Goal: Understand process/instructions

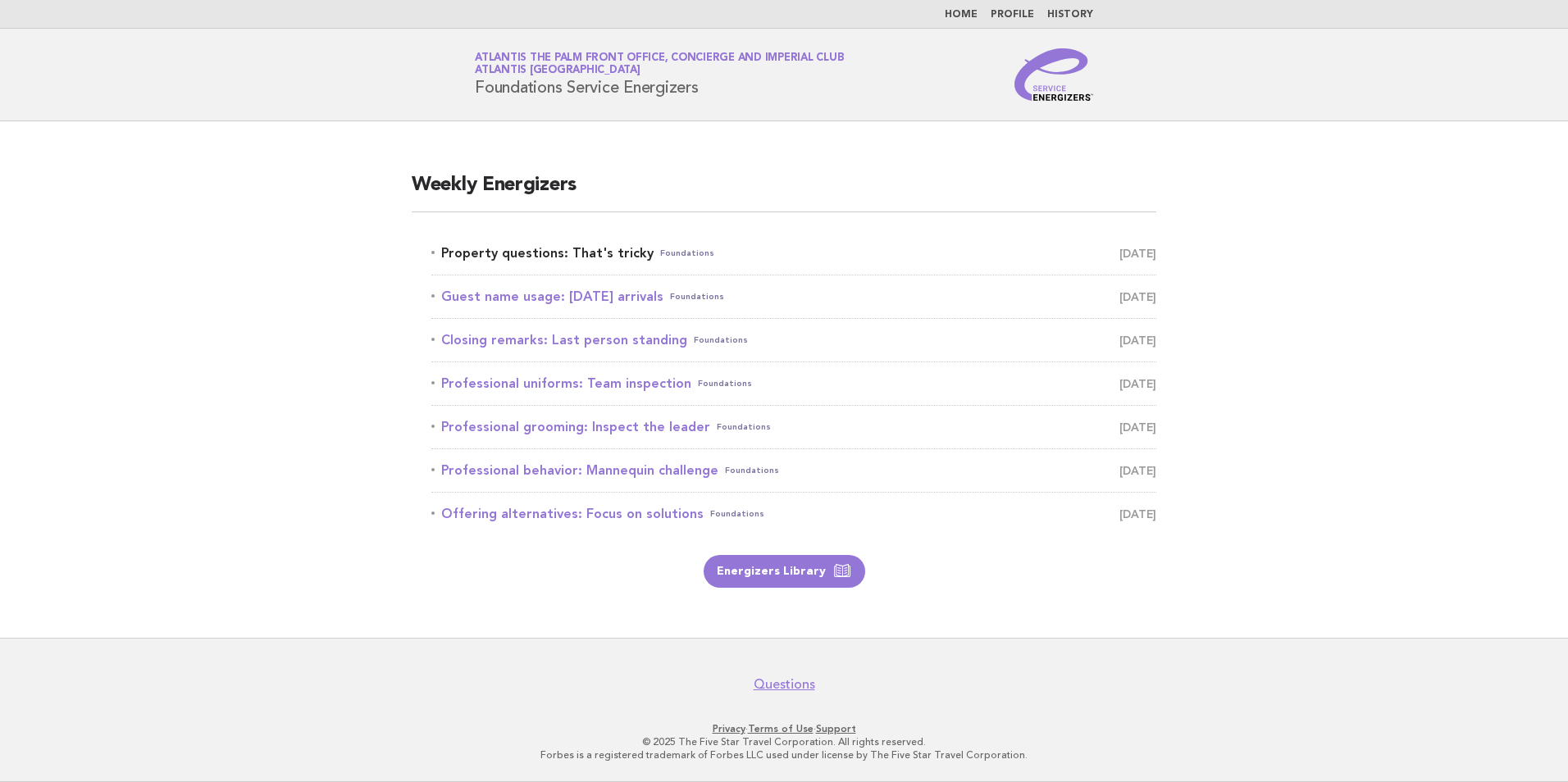
click at [606, 251] on link "Property questions: That's tricky Foundations August 31" at bounding box center [794, 253] width 725 height 23
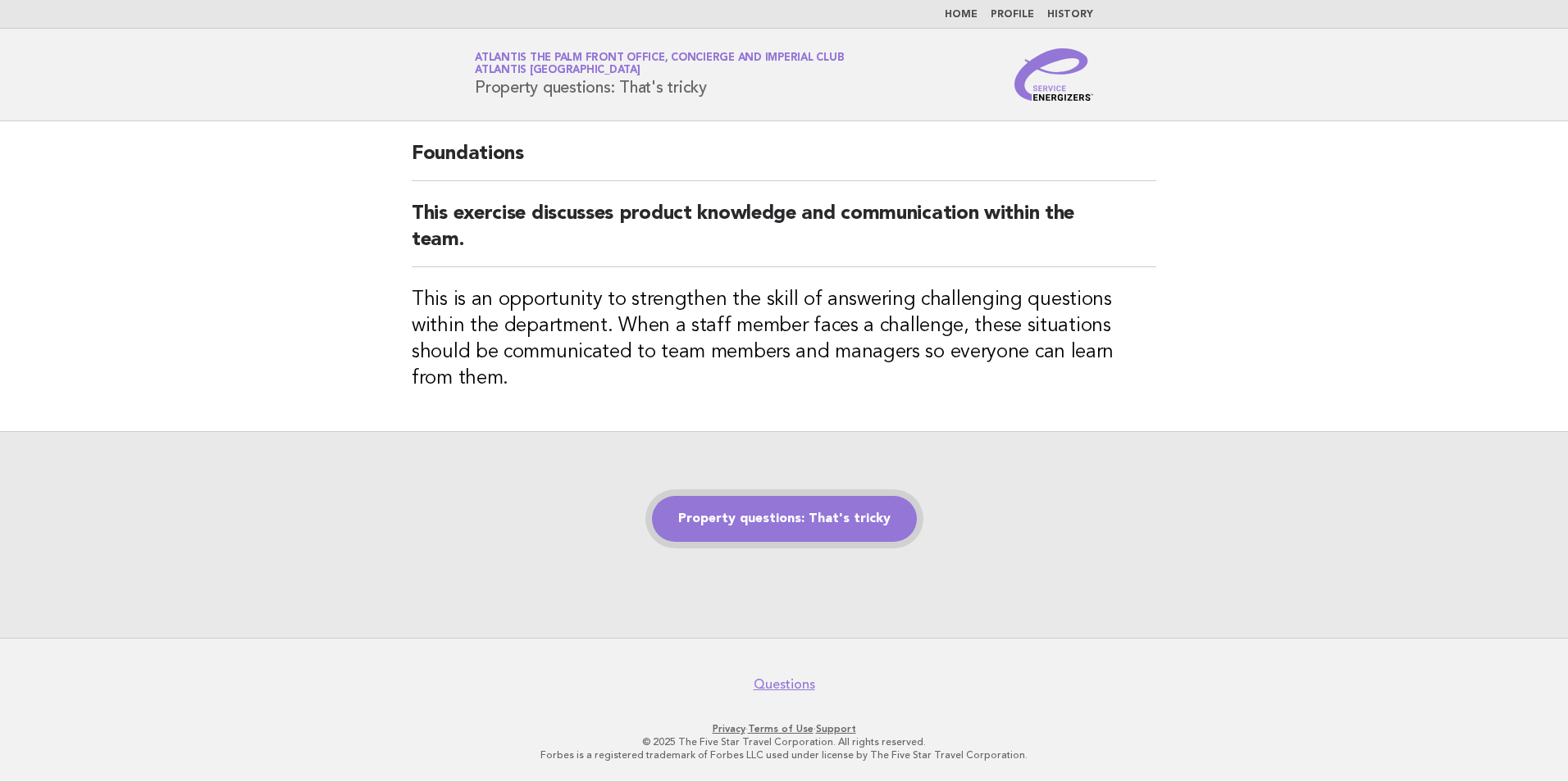
click at [740, 505] on link "Property questions: That's tricky" at bounding box center [784, 519] width 265 height 46
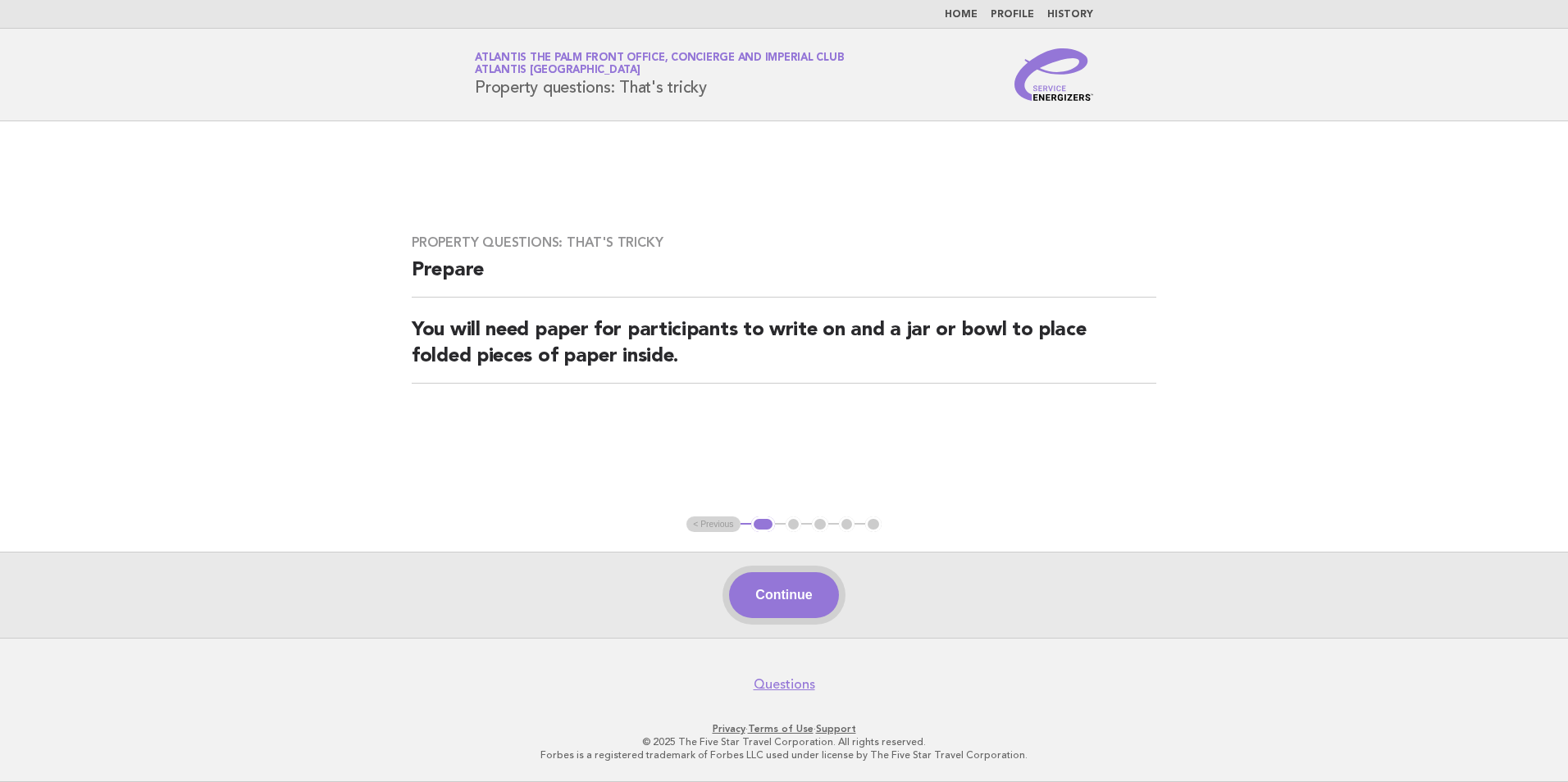
click at [778, 611] on button "Continue" at bounding box center [783, 596] width 109 height 46
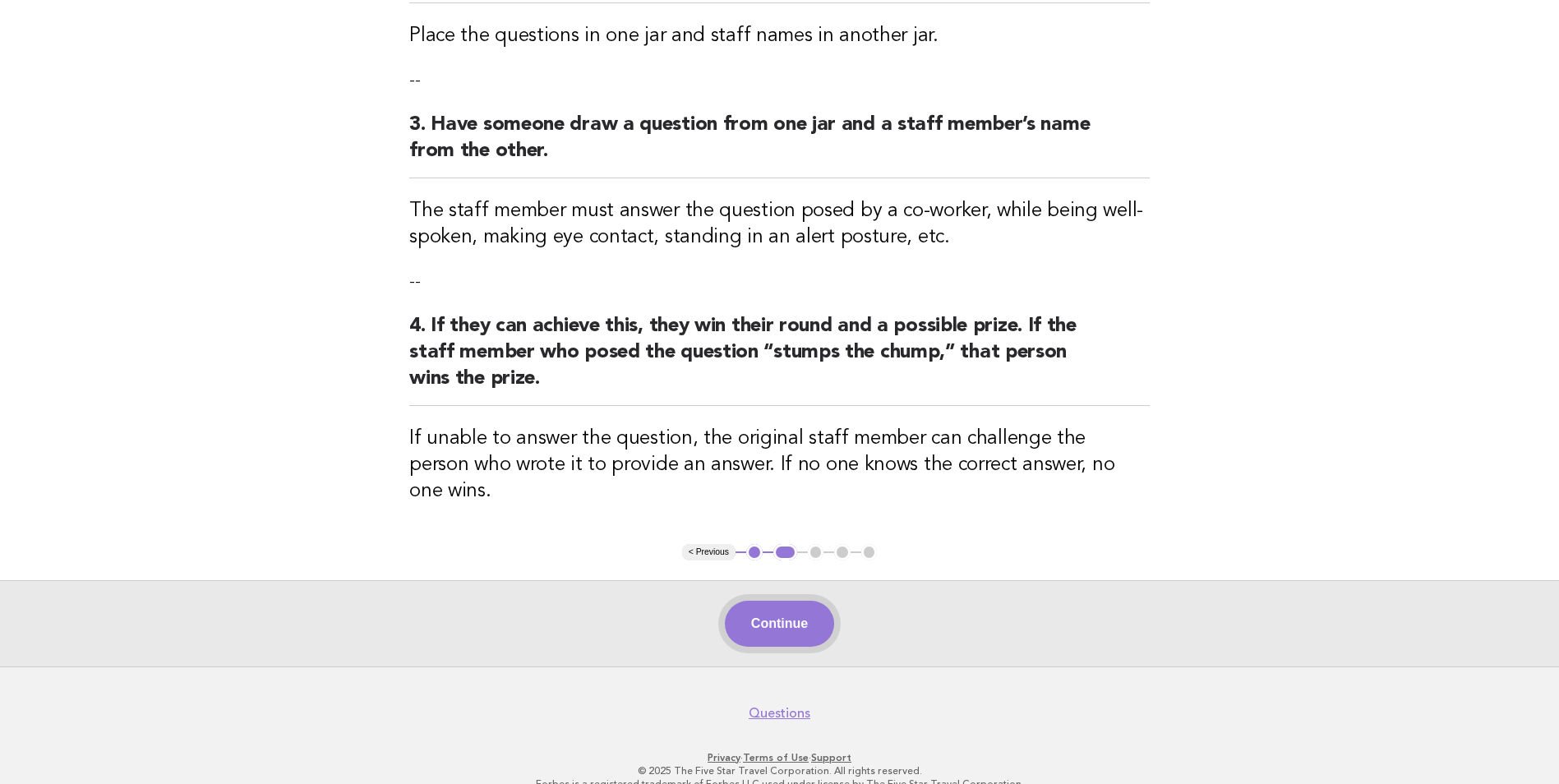
click at [803, 602] on button "Continue" at bounding box center [779, 624] width 110 height 46
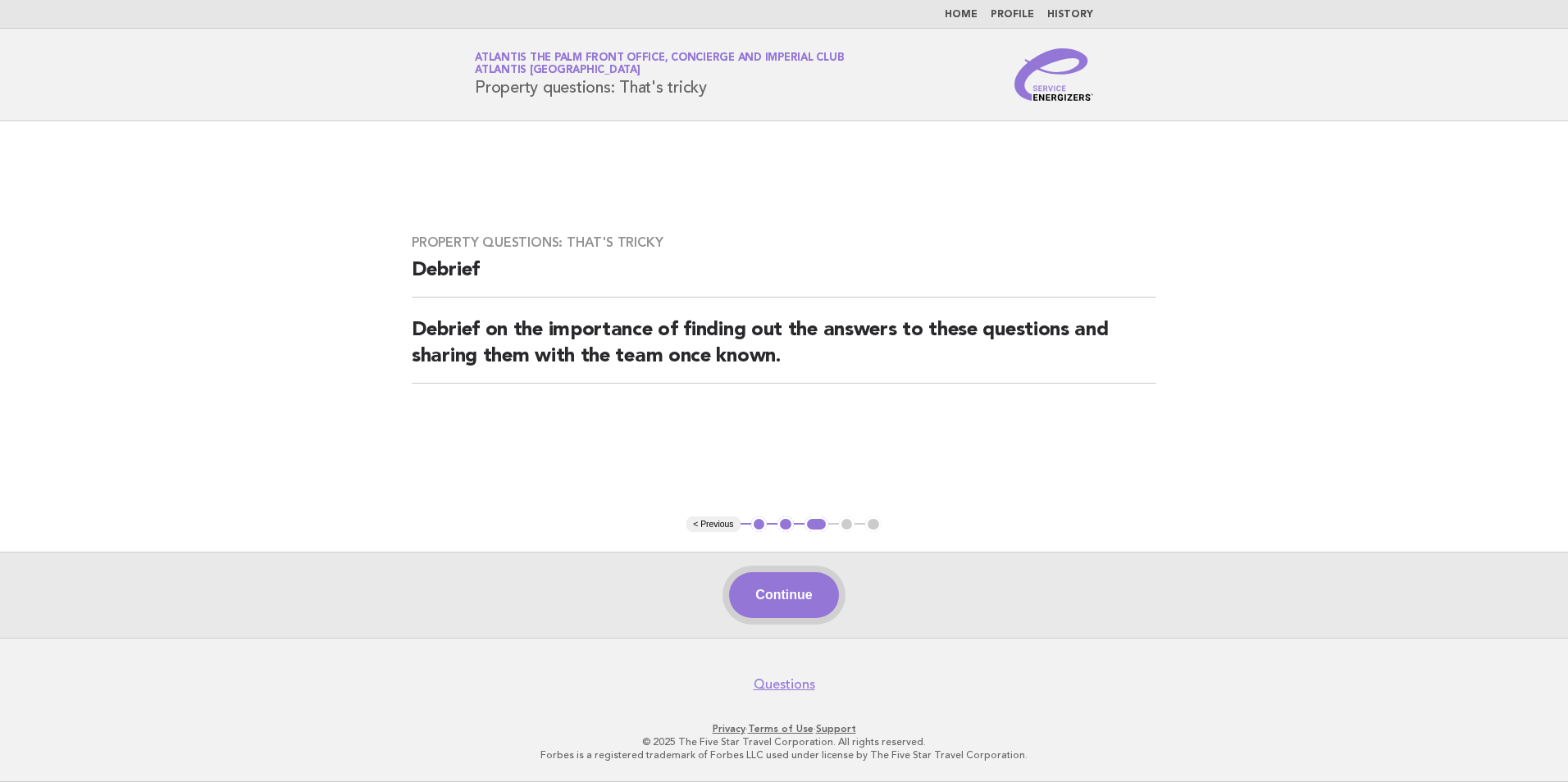
click at [805, 599] on button "Continue" at bounding box center [783, 596] width 109 height 46
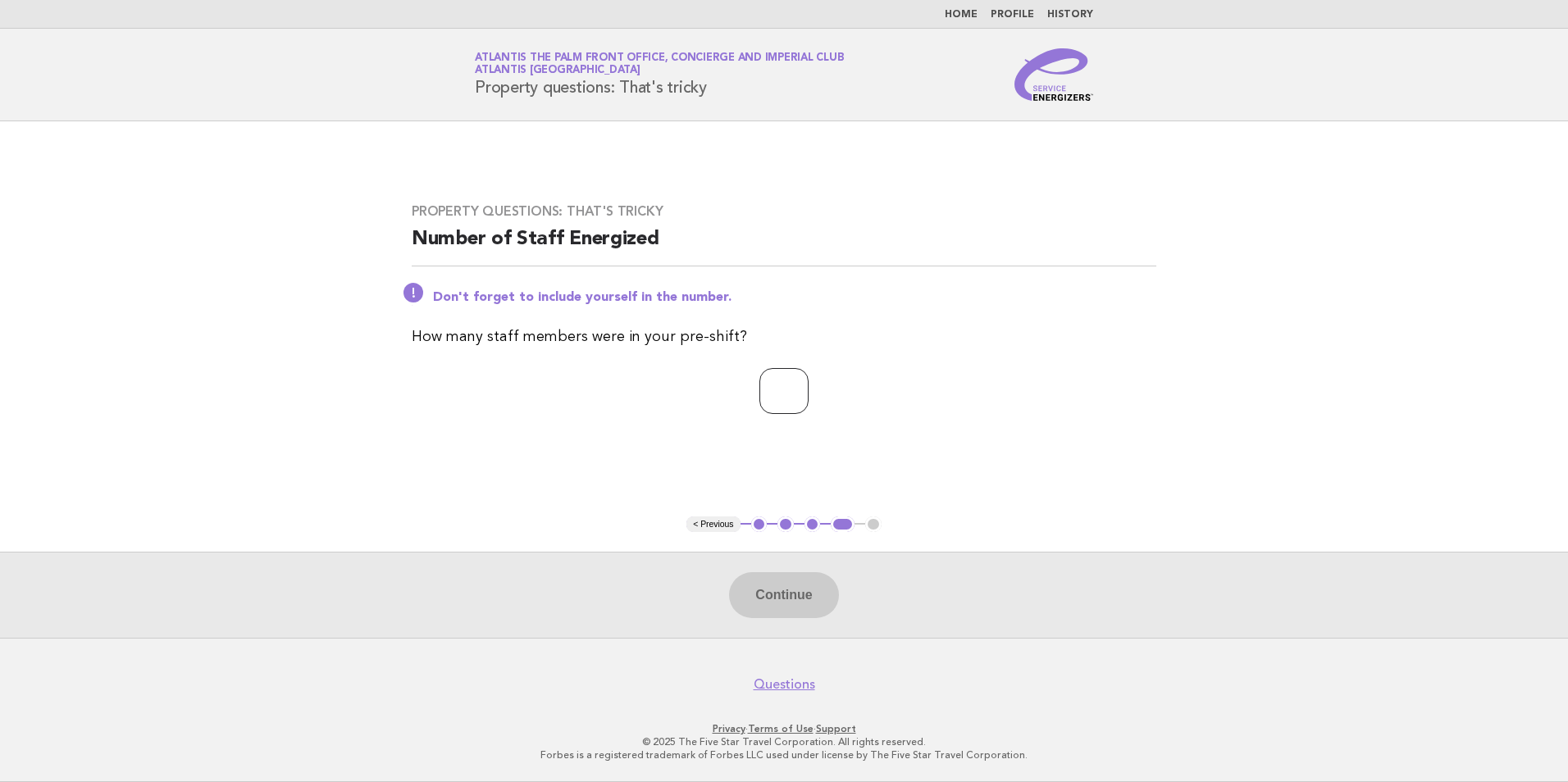
click at [759, 395] on input "number" at bounding box center [784, 391] width 49 height 46
type input "**"
click at [804, 598] on button "Continue" at bounding box center [783, 596] width 109 height 46
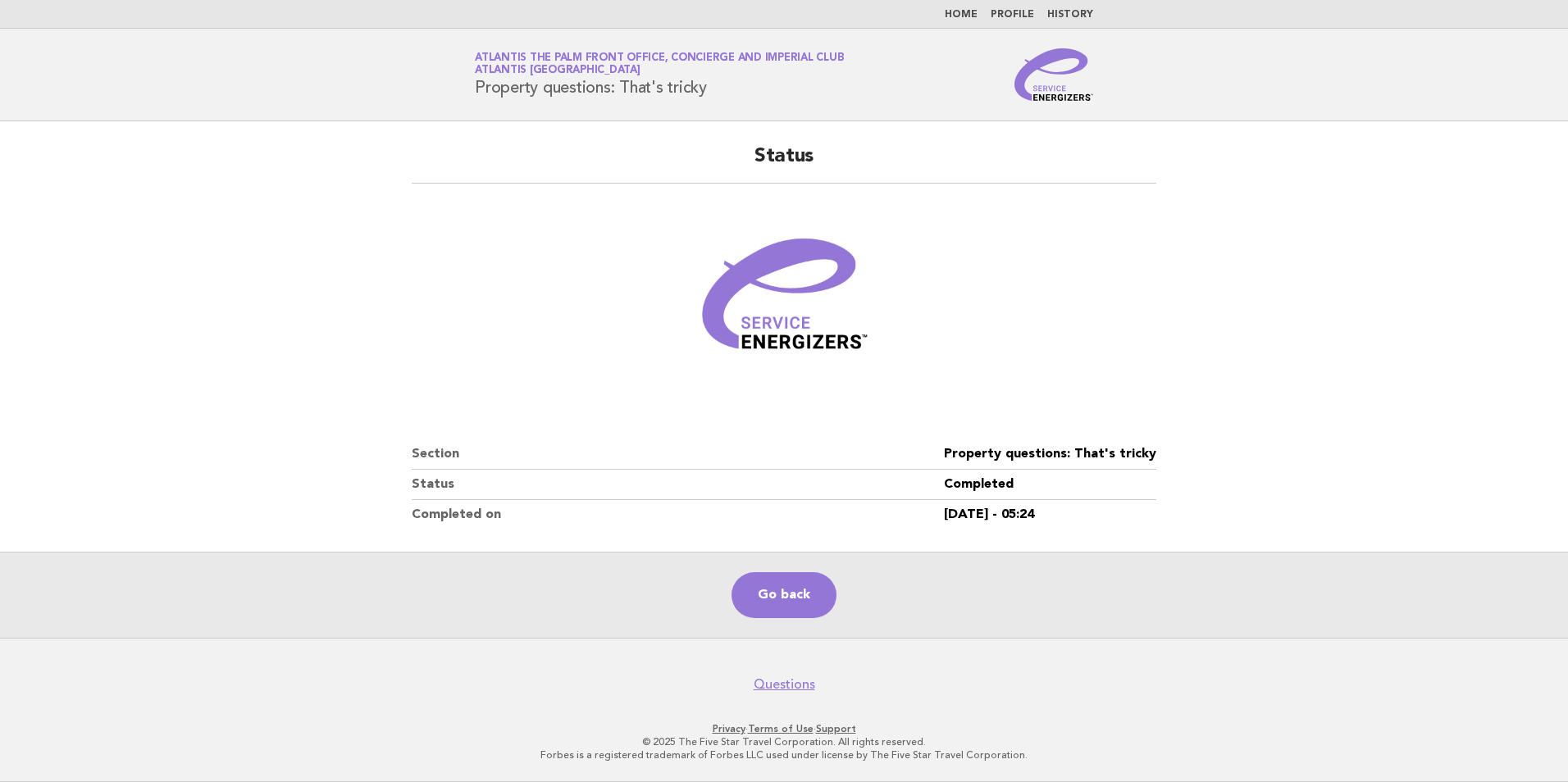
drag, startPoint x: 253, startPoint y: 266, endPoint x: 285, endPoint y: 19, distance: 249.1
click at [252, 265] on main "Status Section Property questions: That's tricky Status Completed Completed on …" at bounding box center [784, 380] width 1568 height 517
